Goal: Information Seeking & Learning: Learn about a topic

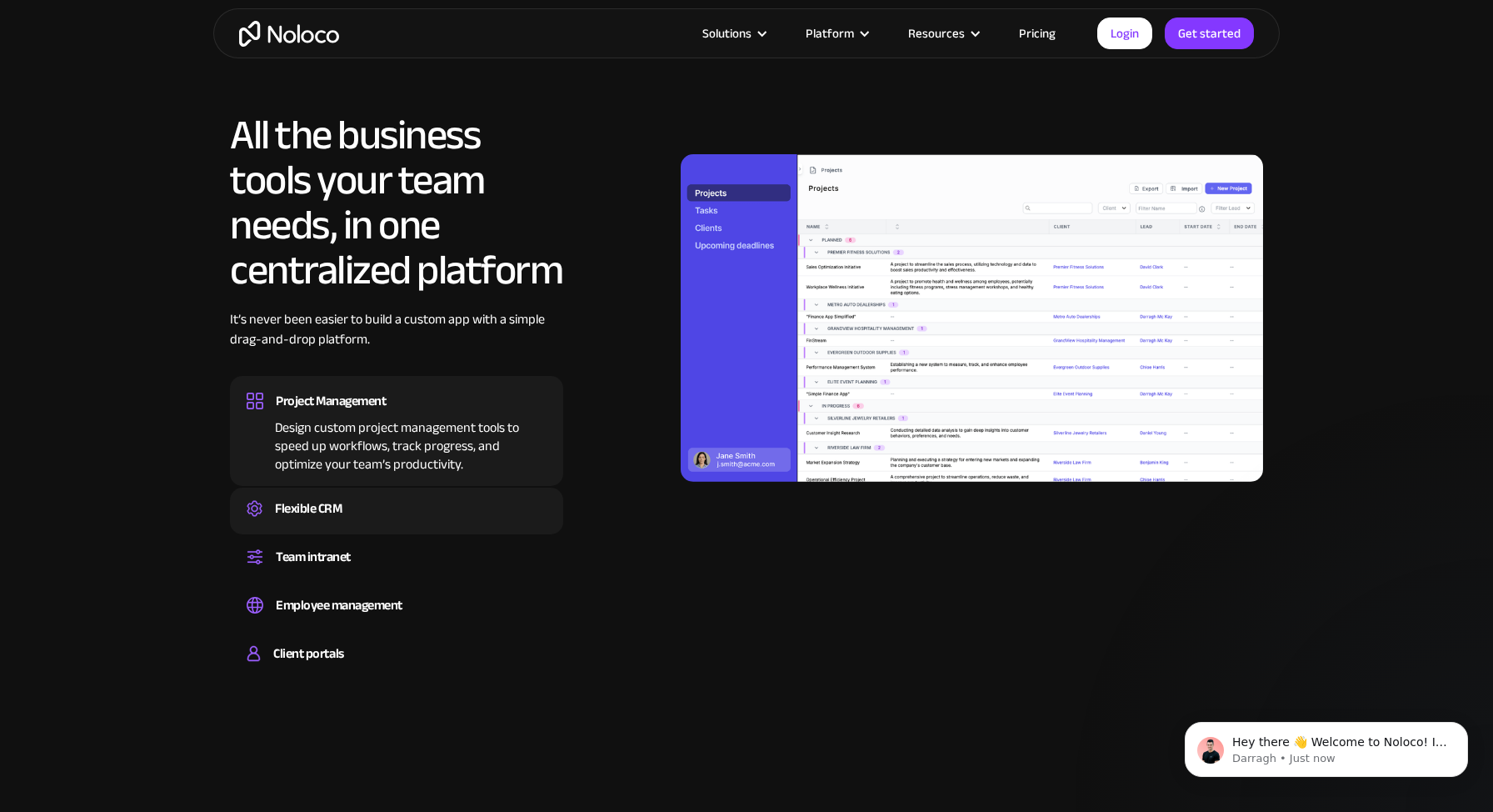
click at [363, 514] on div "Flexible CRM" at bounding box center [396, 509] width 300 height 25
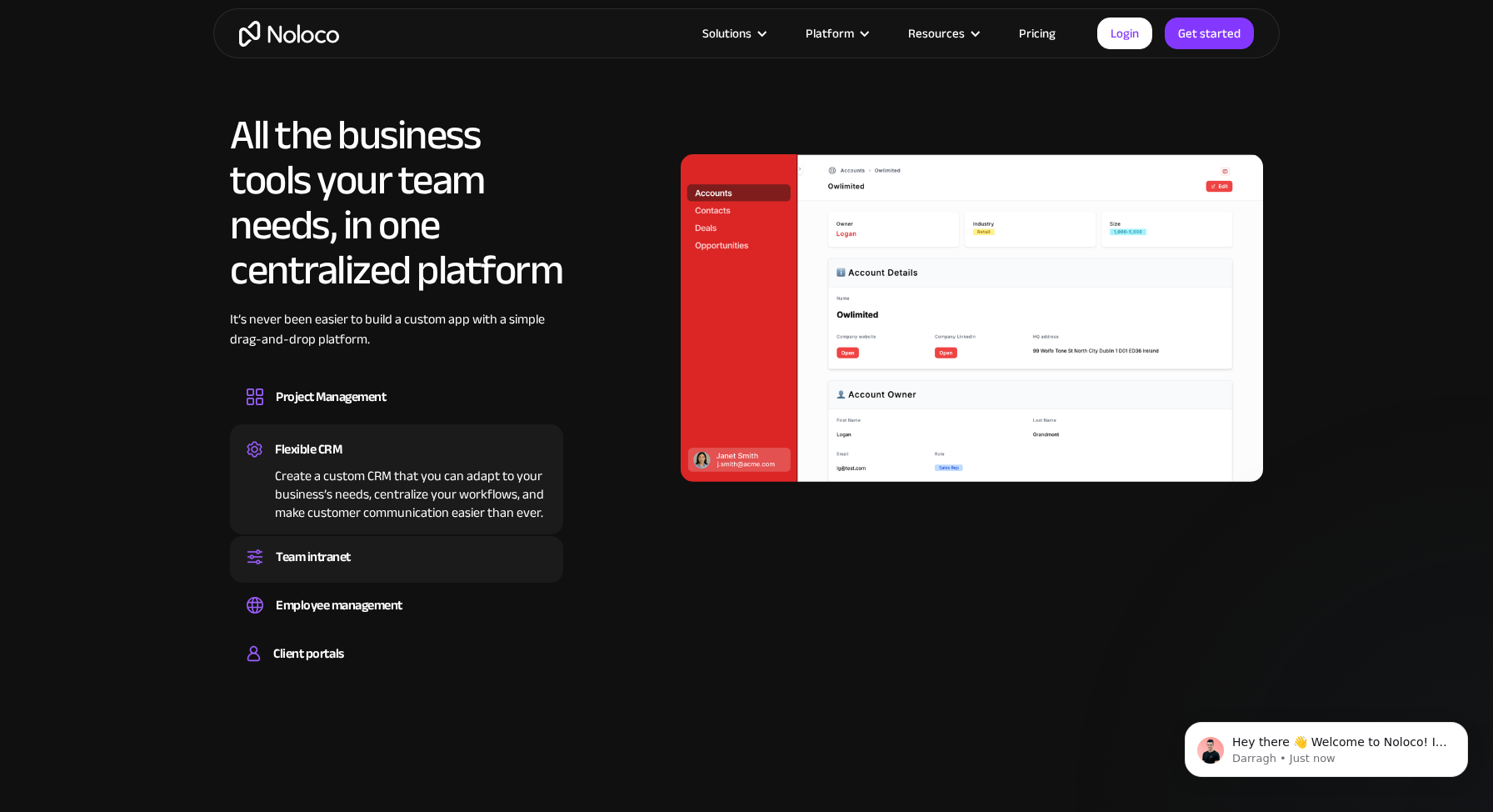
click at [361, 557] on div "Team intranet" at bounding box center [396, 557] width 300 height 25
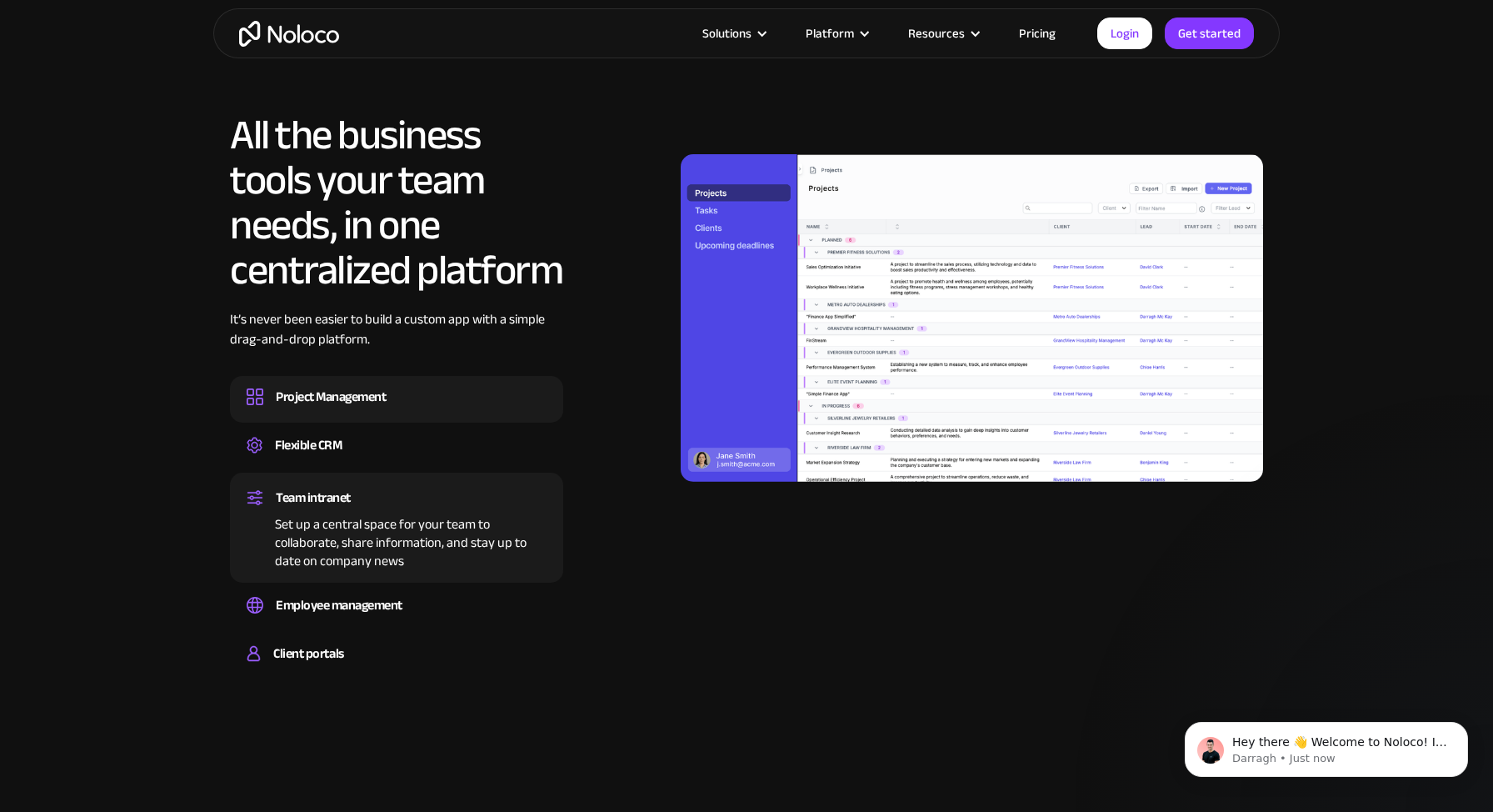
click at [373, 396] on div "Project Management" at bounding box center [330, 397] width 110 height 25
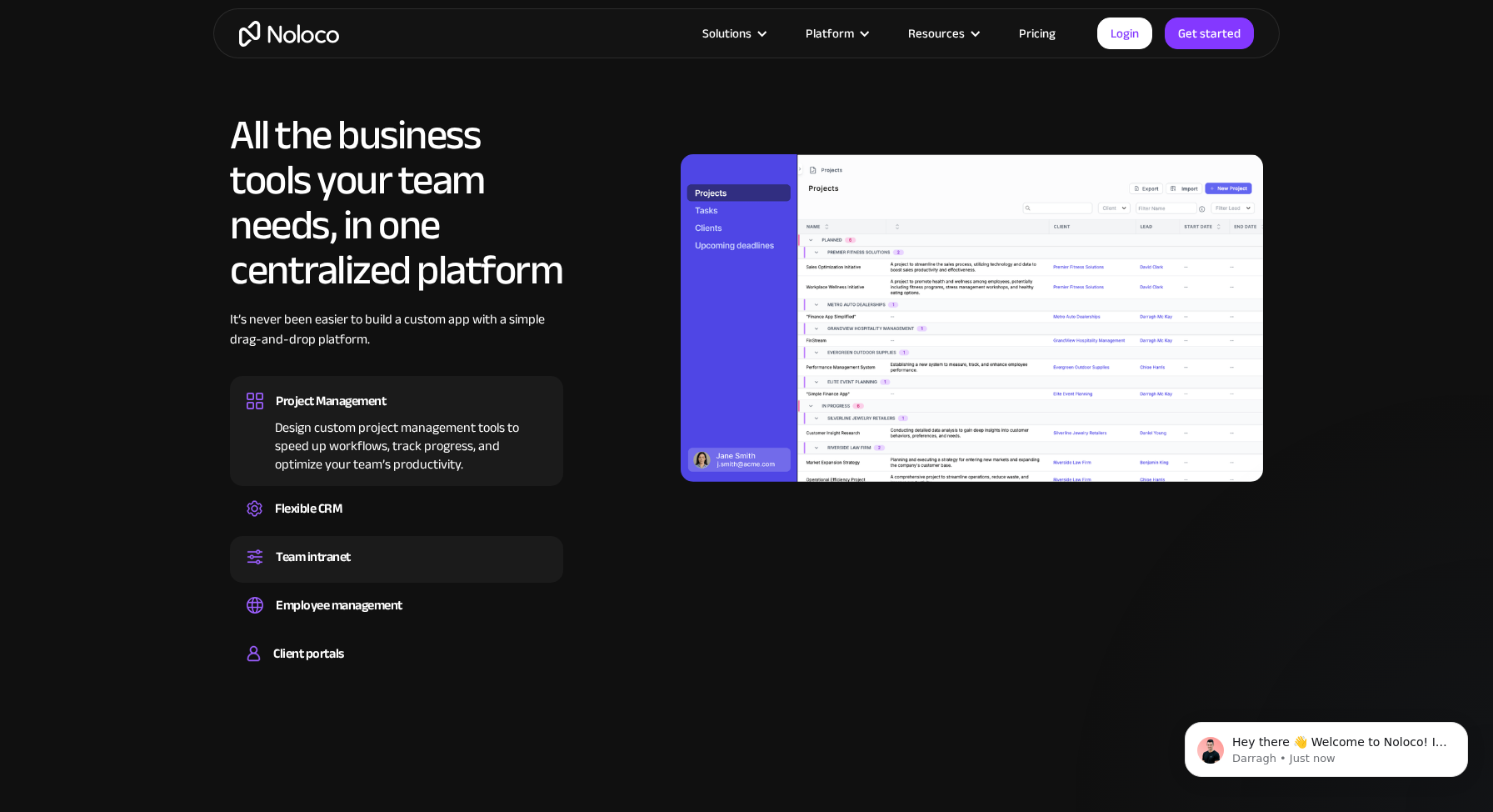
click at [365, 558] on div "Team intranet" at bounding box center [396, 557] width 300 height 25
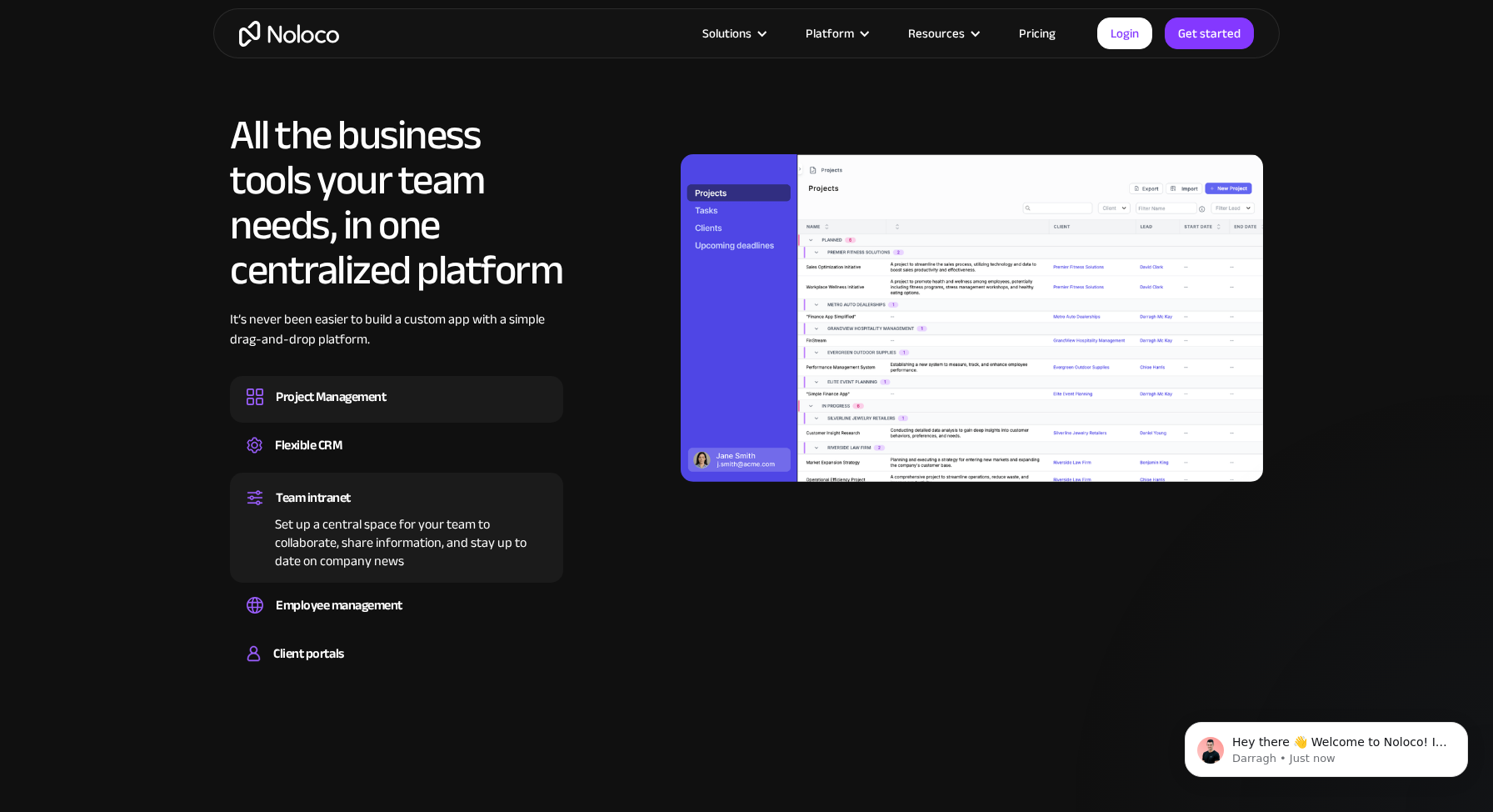
click at [371, 382] on div "Project Management Design custom project management tools to speed up workflows…" at bounding box center [397, 399] width 333 height 46
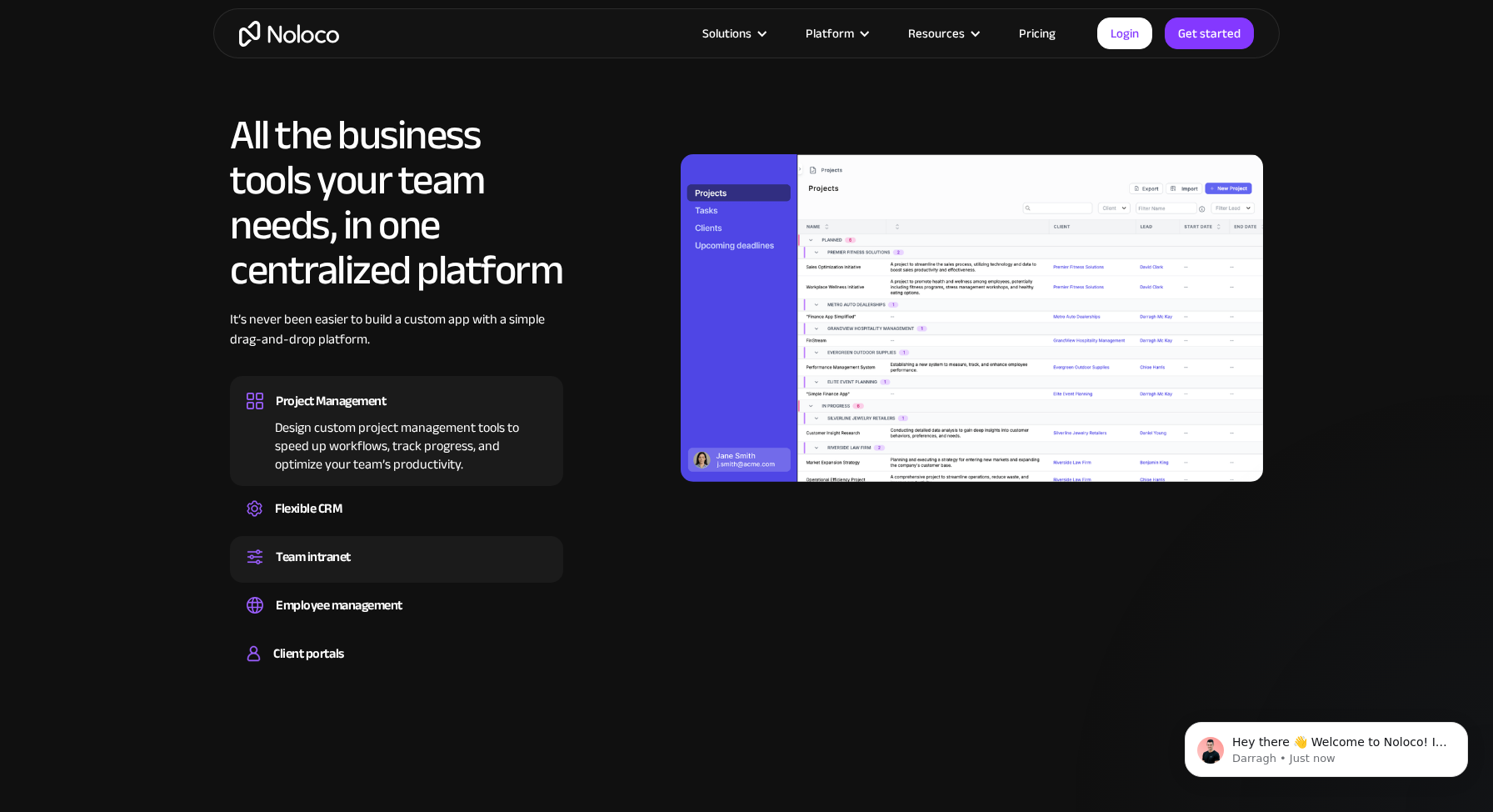
click at [361, 552] on div "Team intranet" at bounding box center [396, 557] width 300 height 25
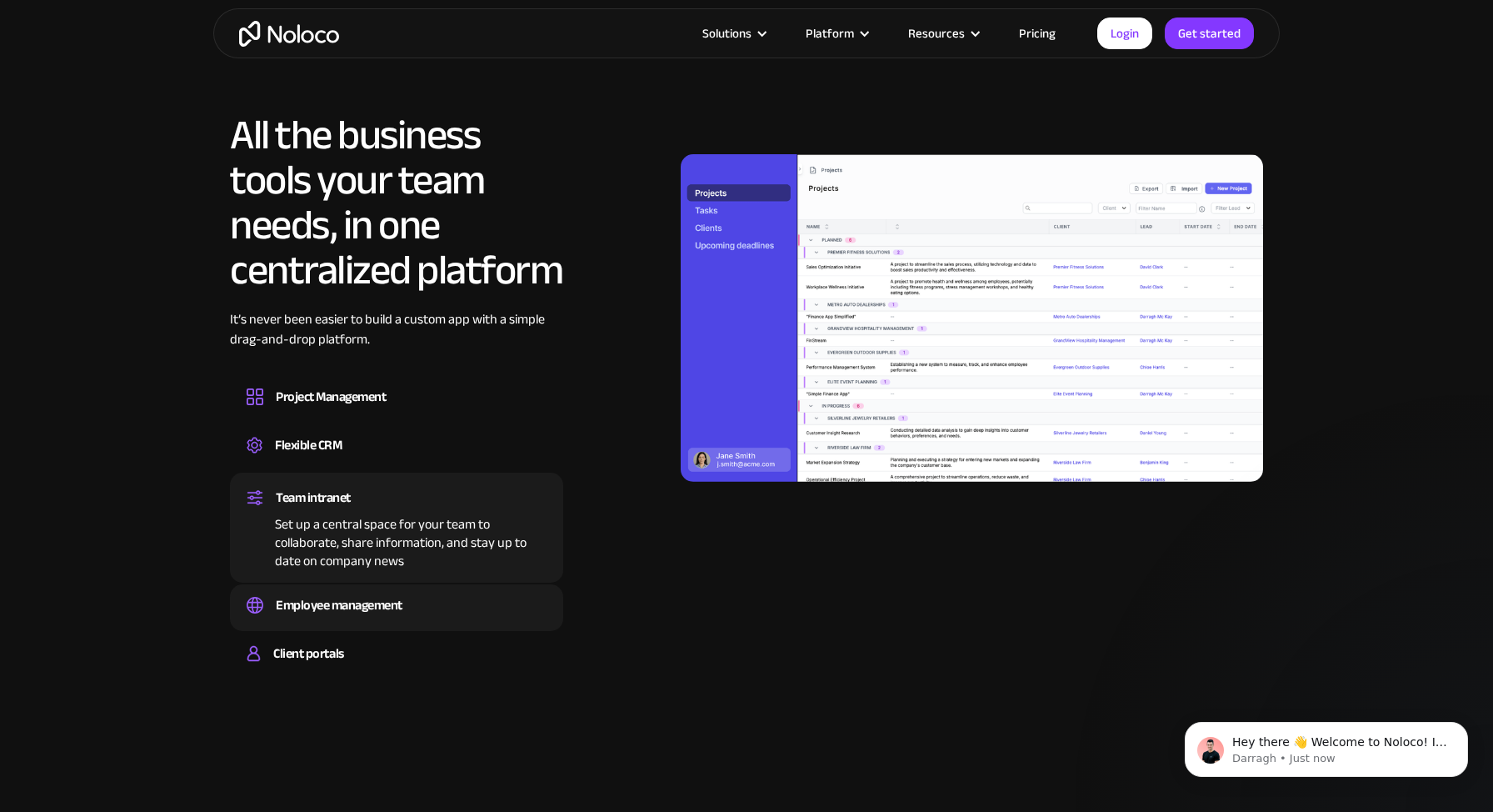
click at [358, 605] on div "Employee management" at bounding box center [338, 605] width 126 height 25
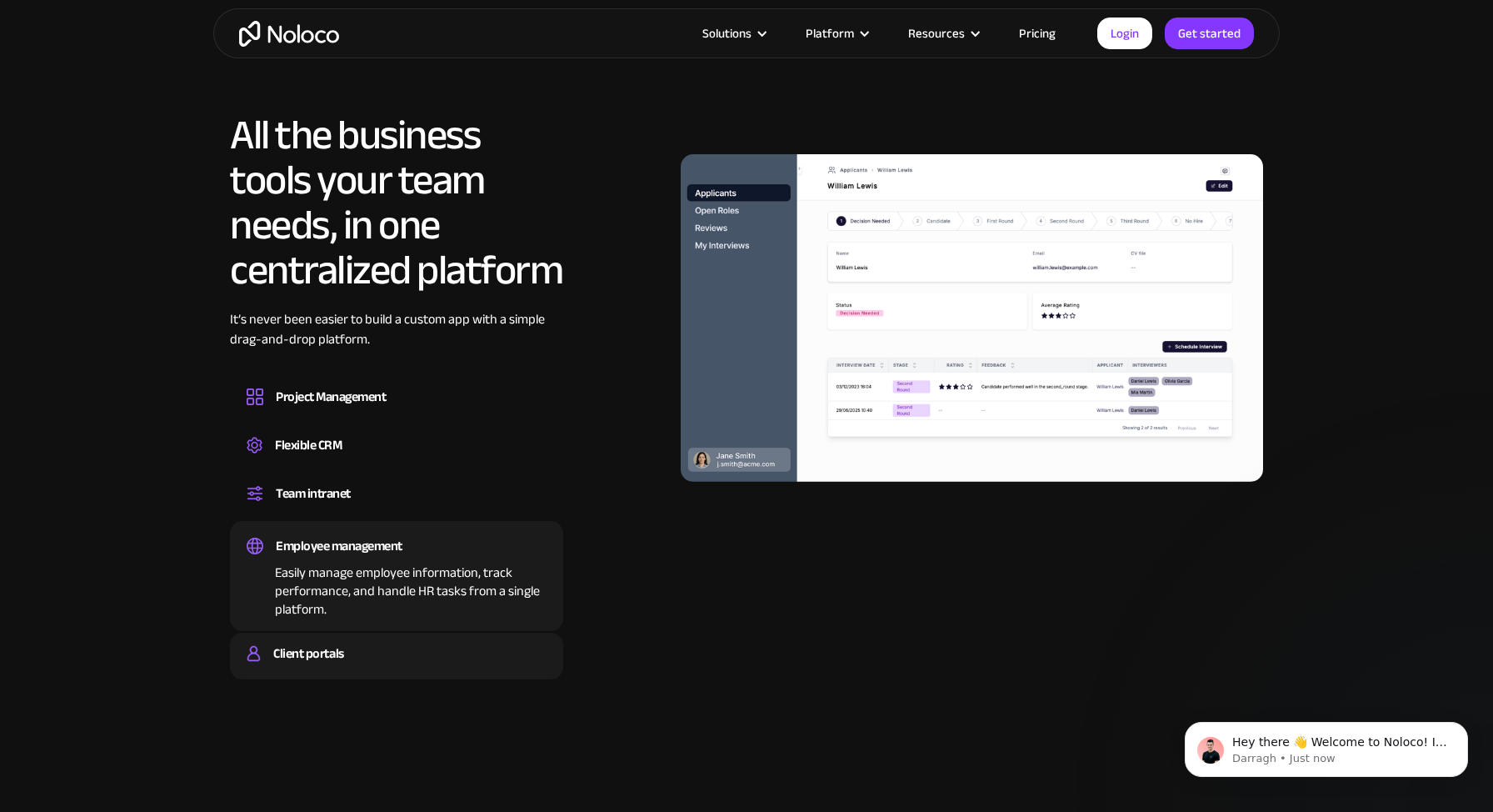
click at [331, 658] on div "Client portals" at bounding box center [308, 653] width 70 height 25
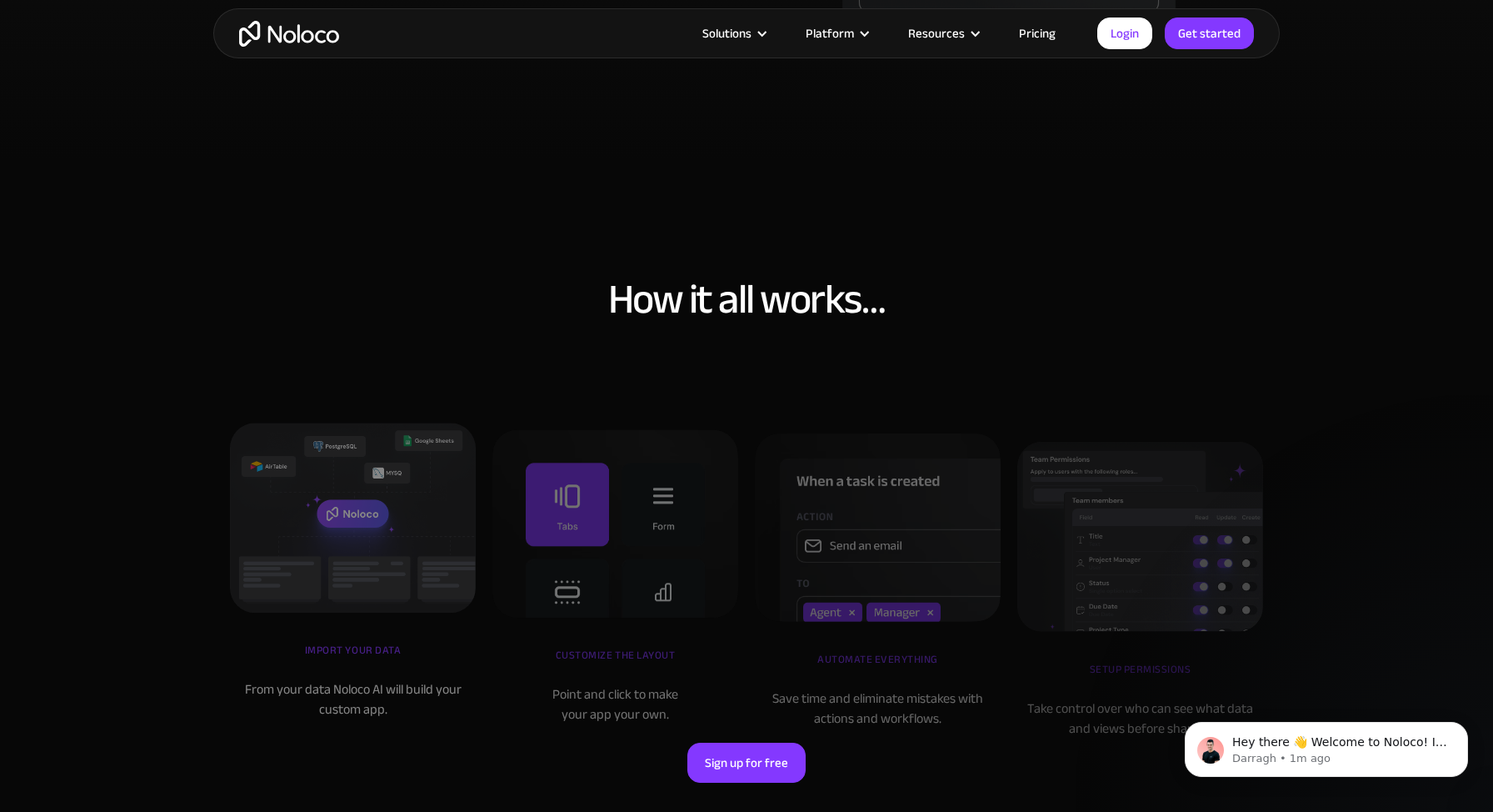
scroll to position [5354, 0]
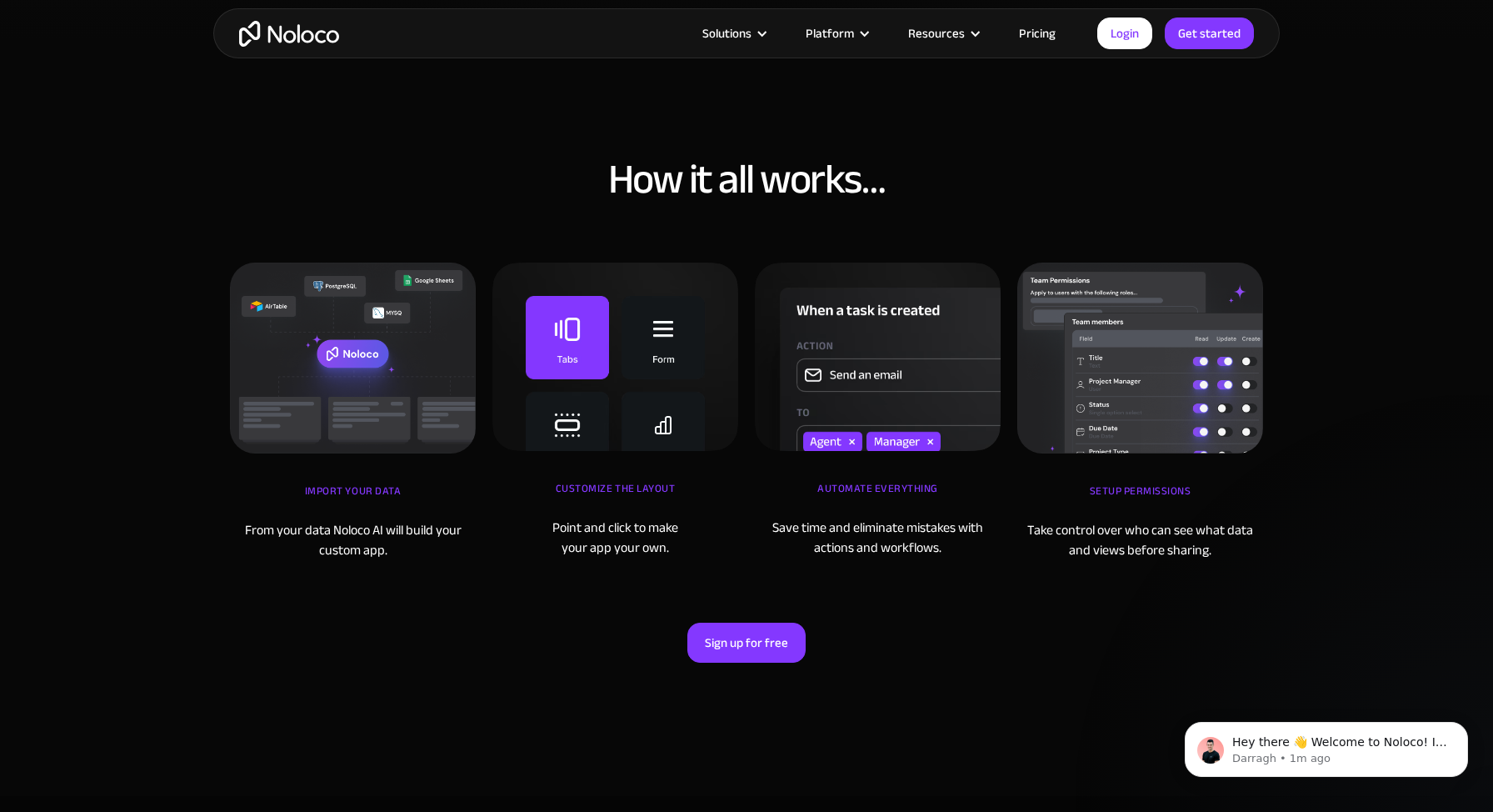
drag, startPoint x: 248, startPoint y: 528, endPoint x: 407, endPoint y: 550, distance: 160.5
click at [406, 550] on div "From your data Noloco AI will build your custom app." at bounding box center [353, 540] width 246 height 40
drag, startPoint x: 385, startPoint y: 547, endPoint x: 244, endPoint y: 537, distance: 141.4
click at [244, 537] on div "From your data Noloco AI will build your custom app." at bounding box center [353, 540] width 246 height 40
